Goal: Task Accomplishment & Management: Use online tool/utility

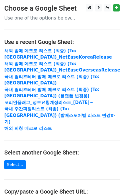
scroll to position [76, 0]
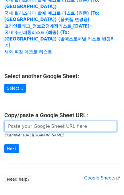
click at [44, 121] on input "url" at bounding box center [60, 126] width 112 height 11
paste input "[URL][DOMAIN_NAME]"
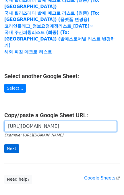
type input "[URL][DOMAIN_NAME]"
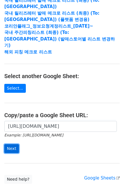
click at [14, 144] on input "Next" at bounding box center [11, 148] width 15 height 9
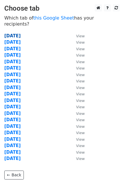
click at [20, 33] on strong "2025.09.24" at bounding box center [12, 35] width 16 height 5
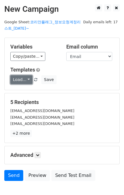
click at [19, 77] on link "Load..." at bounding box center [21, 79] width 22 height 9
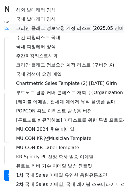
click at [39, 27] on link "코리안 플래그 정보요청 계정 리스트 (2025.05 신버전)" at bounding box center [101, 28] width 184 height 9
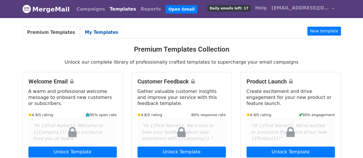
click at [95, 36] on link "My Templates" at bounding box center [101, 33] width 43 height 12
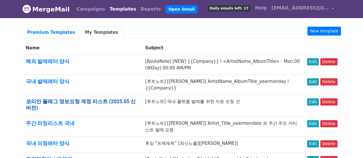
click at [107, 98] on link "코리안 플래그 정보요청 계정 리스트 (2025.05 신버전)" at bounding box center [81, 104] width 110 height 12
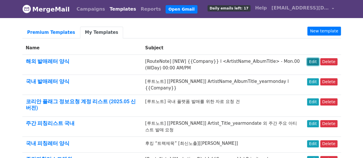
click at [316, 60] on link "Edit" at bounding box center [313, 61] width 12 height 7
click at [313, 98] on link "Edit" at bounding box center [313, 101] width 12 height 7
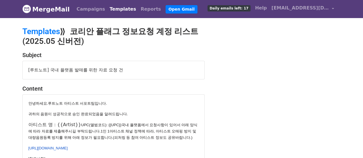
click at [71, 123] on p "아티스트 명 : {{Artist}} UPC(앨범코드): {{UPC}} 국내 플랫폼에서 요청사항이 있어서 아래 양식에 따라 자료를 제출해주시길 …" at bounding box center [113, 131] width 170 height 19
click at [69, 124] on p "아티스트 명 : {{Artist}} UPC(앨범코드): {{UPC}} 국내 플랫폼에서 요청사항이 있어서 아래 양식에 따라 자료를 제출해주시길 …" at bounding box center [113, 131] width 170 height 19
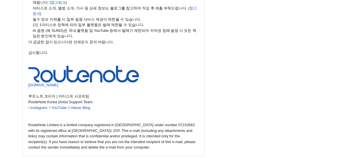
scroll to position [217, 0]
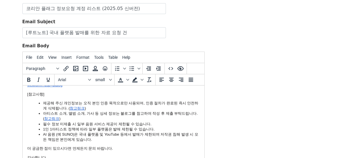
scroll to position [29, 0]
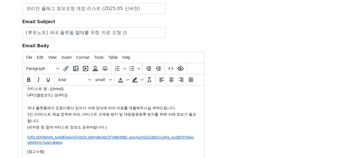
click at [59, 89] on font "아티스트 명 : {{Artist}}" at bounding box center [45, 88] width 36 height 4
click at [285, 60] on div "Template Name 코리안 플래그 정보요청 계정 리스트 (2025.05 신버전) Email Subject [루트노트] 국내 플랫폼 발매를…" at bounding box center [181, 95] width 327 height 202
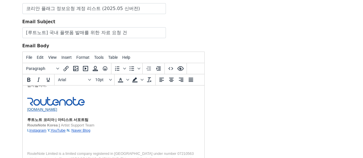
scroll to position [141, 0]
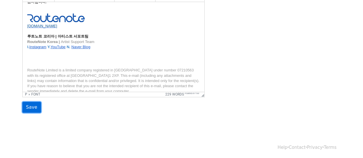
click at [24, 105] on input "Save" at bounding box center [31, 107] width 19 height 11
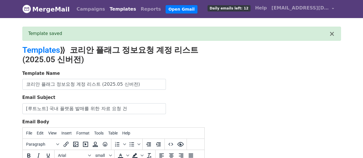
click at [136, 47] on h2 "Templates ⟫ 코리안 플래그 정보요청 계정 리스트 (2025.05 신버전)" at bounding box center [126, 54] width 209 height 19
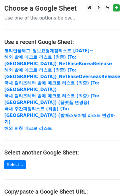
scroll to position [38, 0]
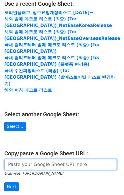
click at [16, 159] on input "url" at bounding box center [60, 164] width 112 height 11
paste input "https://docs.google.com/spreadsheets/d/13jrbWeDzfHjZsmHtyl3LoZtA1VA4pUm-BhH0aDT…"
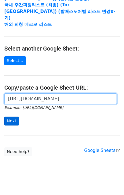
type input "https://docs.google.com/spreadsheets/d/13jrbWeDzfHjZsmHtyl3LoZtA1VA4pUm-BhH0aDT…"
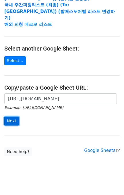
click at [12, 116] on input "Next" at bounding box center [11, 120] width 15 height 9
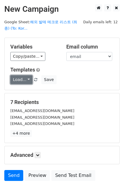
click at [27, 78] on link "Load..." at bounding box center [21, 79] width 22 height 9
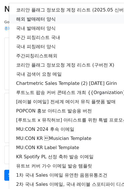
click at [48, 16] on link "해외 발매레터 양식" at bounding box center [101, 19] width 184 height 9
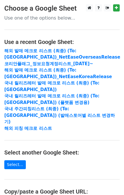
scroll to position [104, 0]
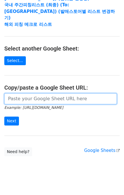
click at [42, 93] on input "url" at bounding box center [60, 98] width 112 height 11
paste input "[URL][DOMAIN_NAME]"
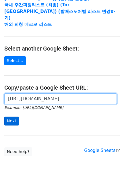
scroll to position [0, 215]
type input "[URL][DOMAIN_NAME]"
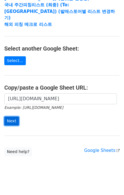
click at [10, 116] on input "Next" at bounding box center [11, 120] width 15 height 9
